Goal: Find specific page/section: Find specific page/section

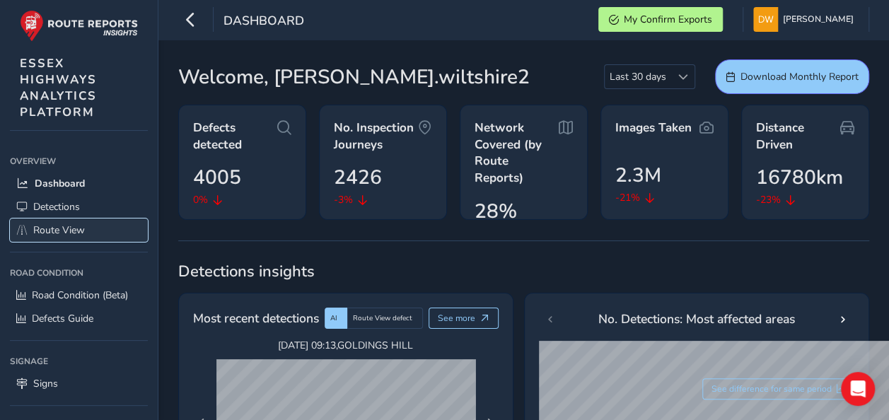
click at [85, 220] on link "Route View" at bounding box center [79, 230] width 138 height 23
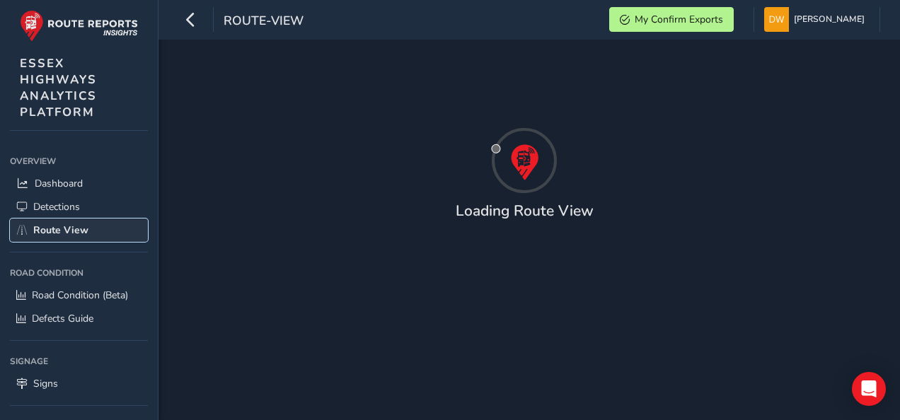
type input "[DATE] - [DATE]"
type input "00:00"
type input "23:59"
